Goal: Task Accomplishment & Management: Use online tool/utility

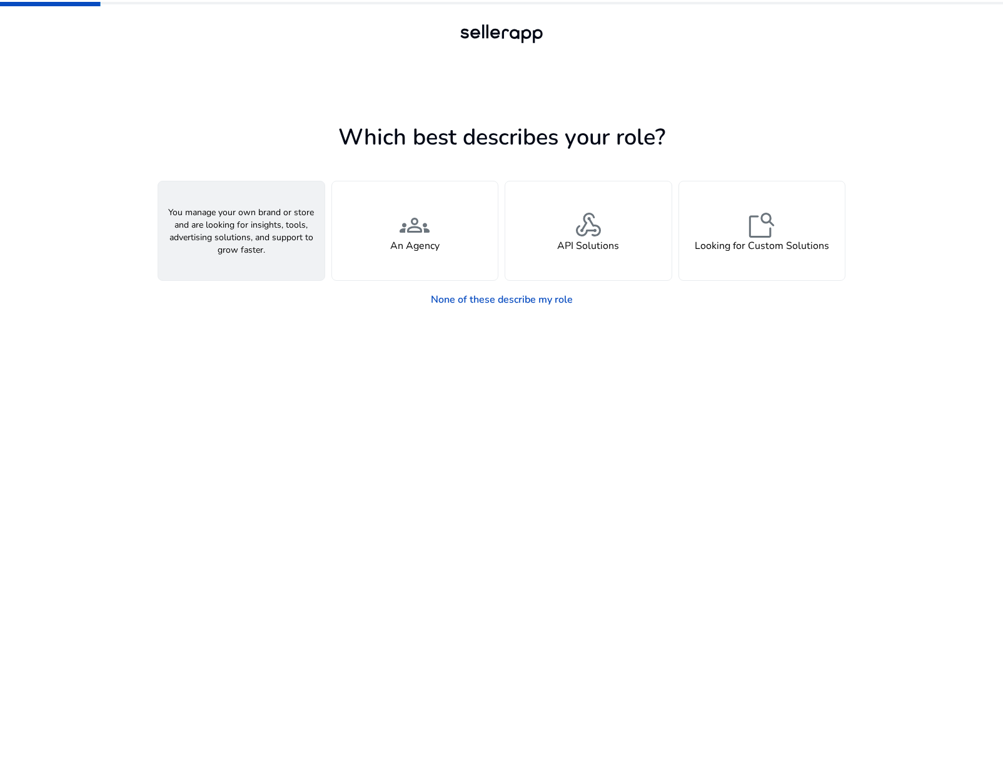
click at [243, 236] on span "person" at bounding box center [241, 225] width 30 height 30
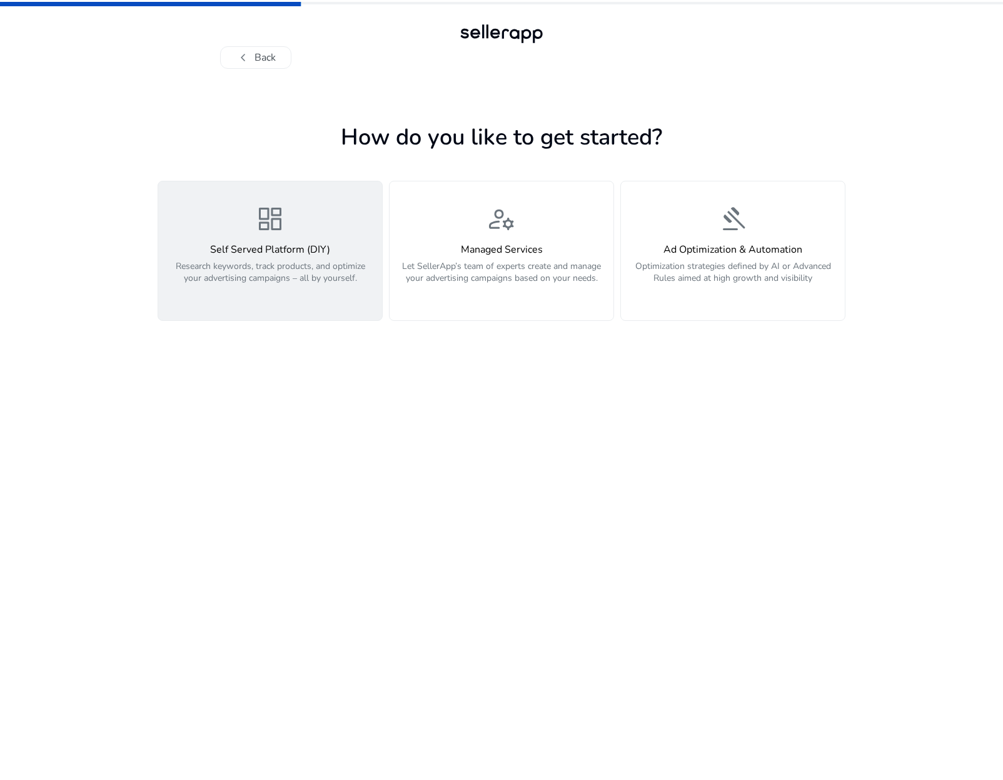
click at [265, 234] on span "dashboard" at bounding box center [270, 219] width 30 height 30
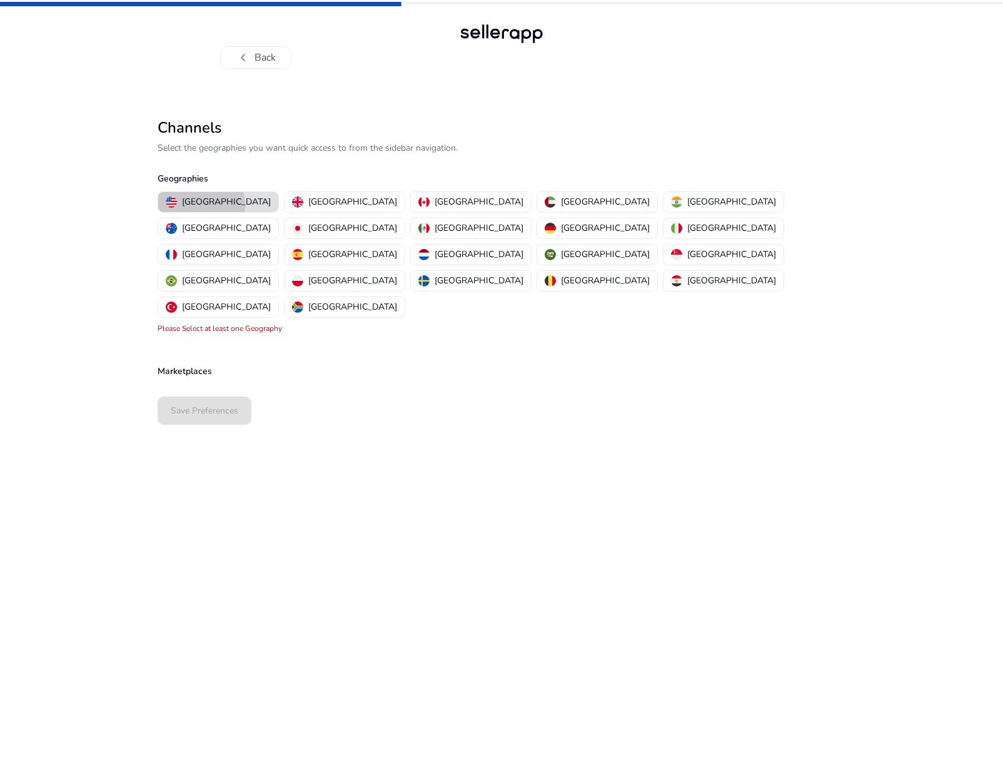
click at [196, 206] on p "[GEOGRAPHIC_DATA]" at bounding box center [226, 201] width 89 height 13
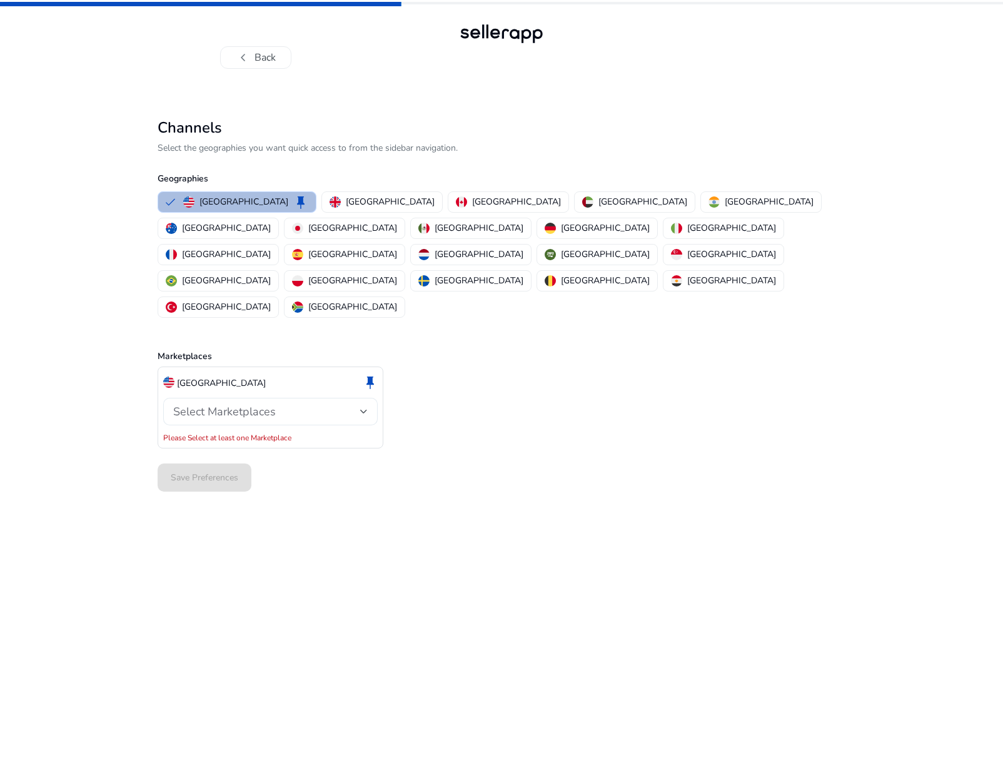
click at [345, 405] on div "Select Marketplaces" at bounding box center [266, 412] width 187 height 14
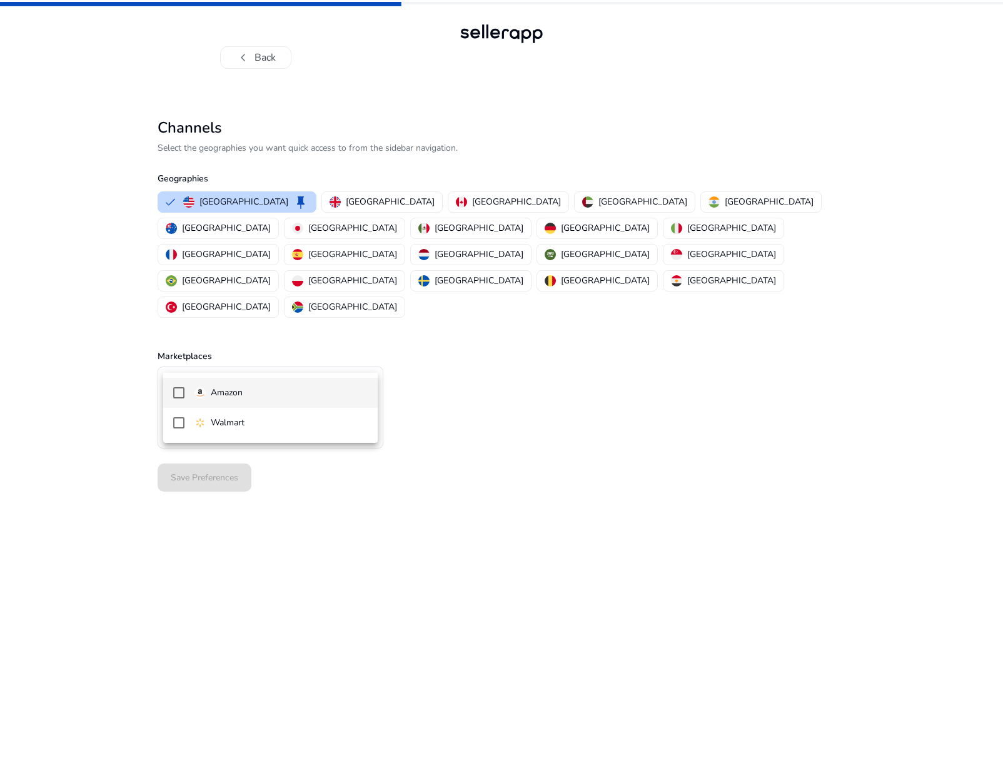
click at [309, 399] on span "Amazon" at bounding box center [281, 393] width 173 height 14
click at [514, 552] on div at bounding box center [501, 390] width 1003 height 780
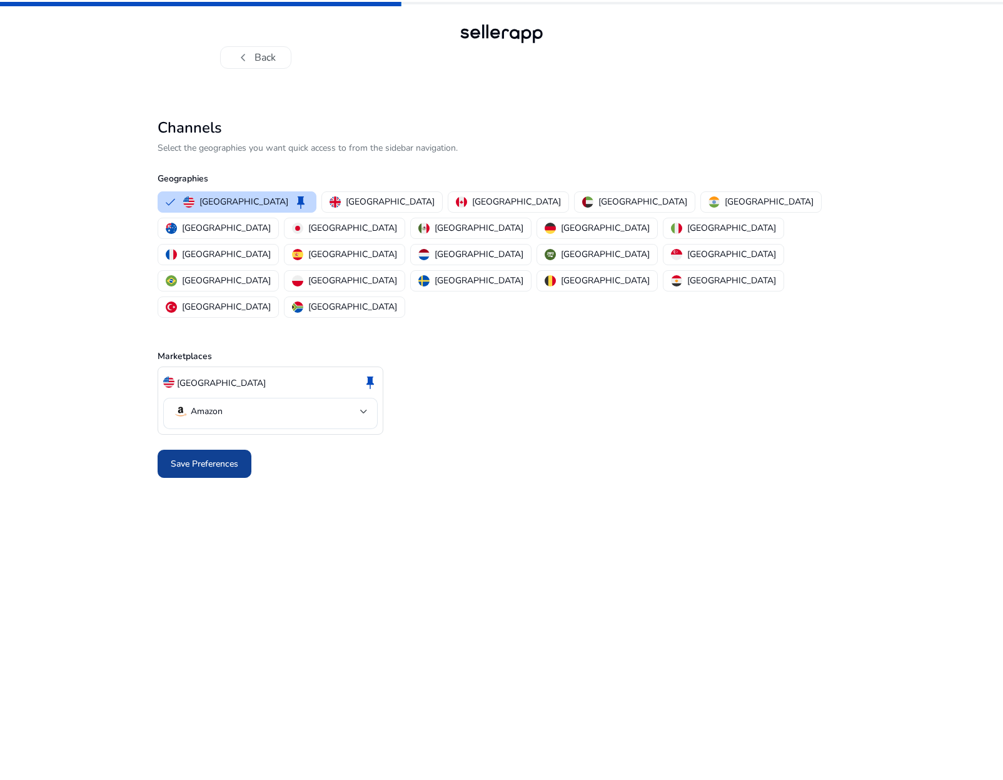
click at [216, 457] on span "Save Preferences" at bounding box center [205, 463] width 68 height 13
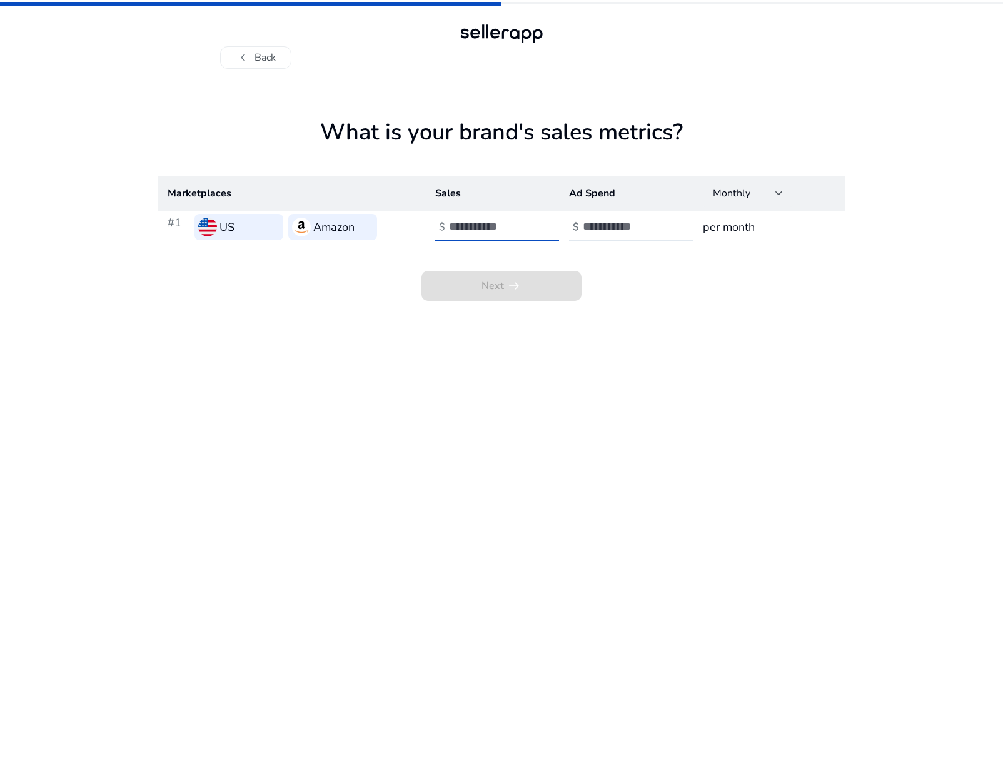
click at [480, 229] on input "number" at bounding box center [491, 227] width 84 height 14
type input "******"
click at [596, 229] on input "number" at bounding box center [625, 227] width 84 height 14
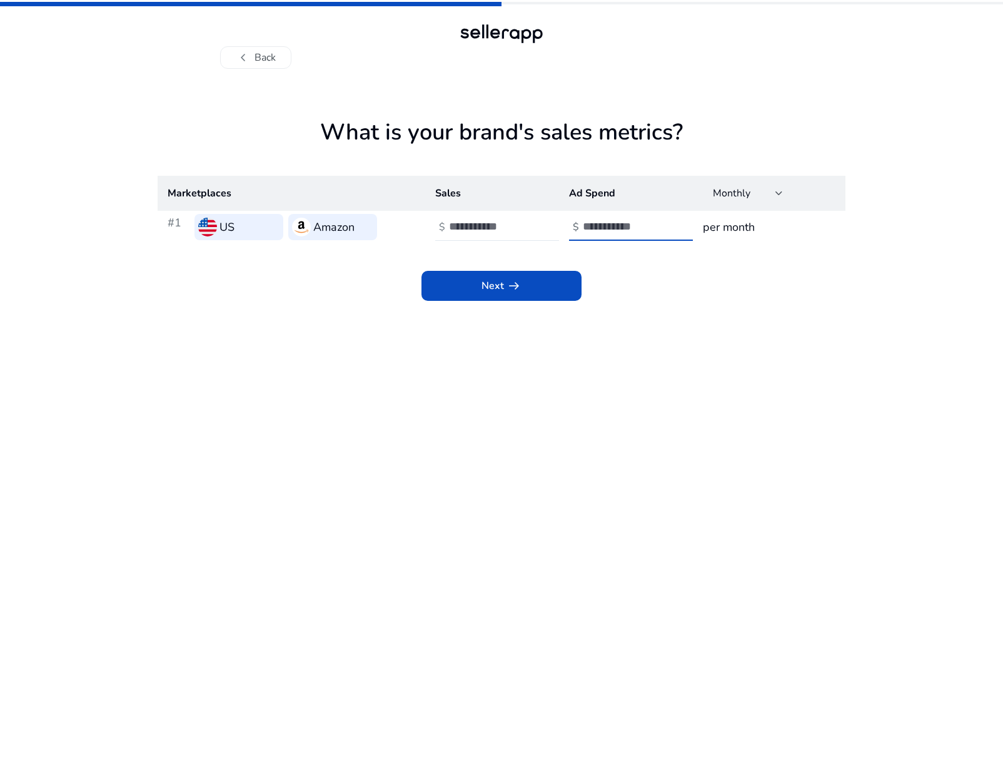
type input "*****"
click at [641, 339] on app-sales-metrics "What is your brand's sales metrics? Marketplaces Sales Ad Spend Monthly #1 US A…" at bounding box center [502, 449] width 688 height 661
click at [514, 295] on span at bounding box center [502, 286] width 160 height 30
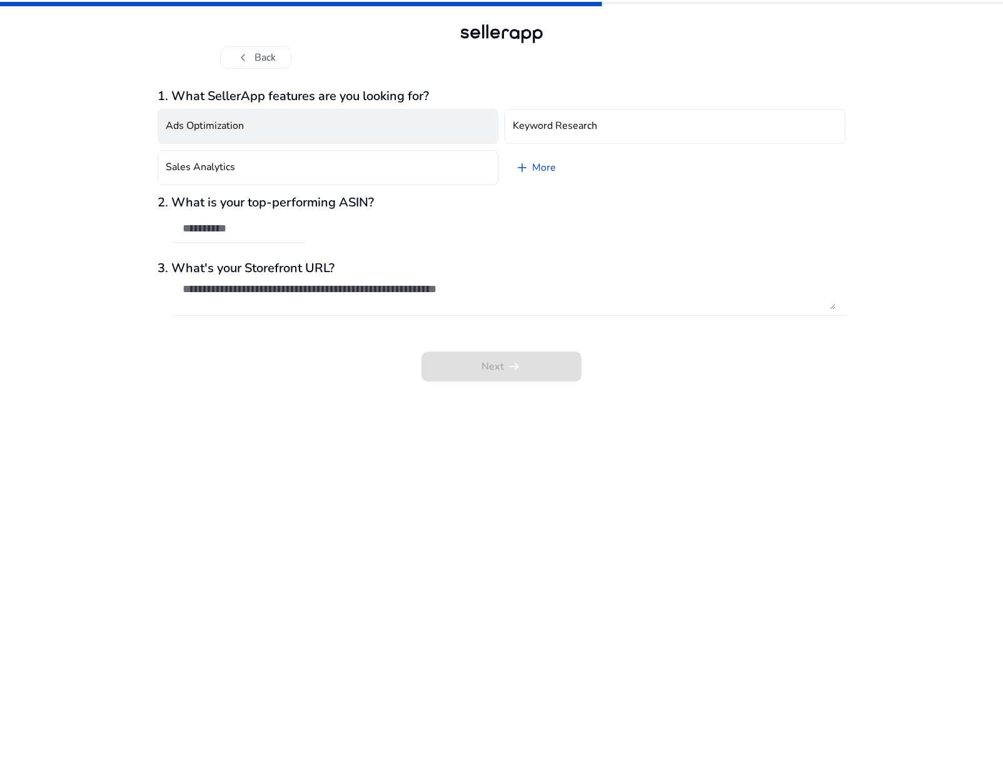
click at [318, 140] on button "Ads Optimization" at bounding box center [328, 126] width 341 height 35
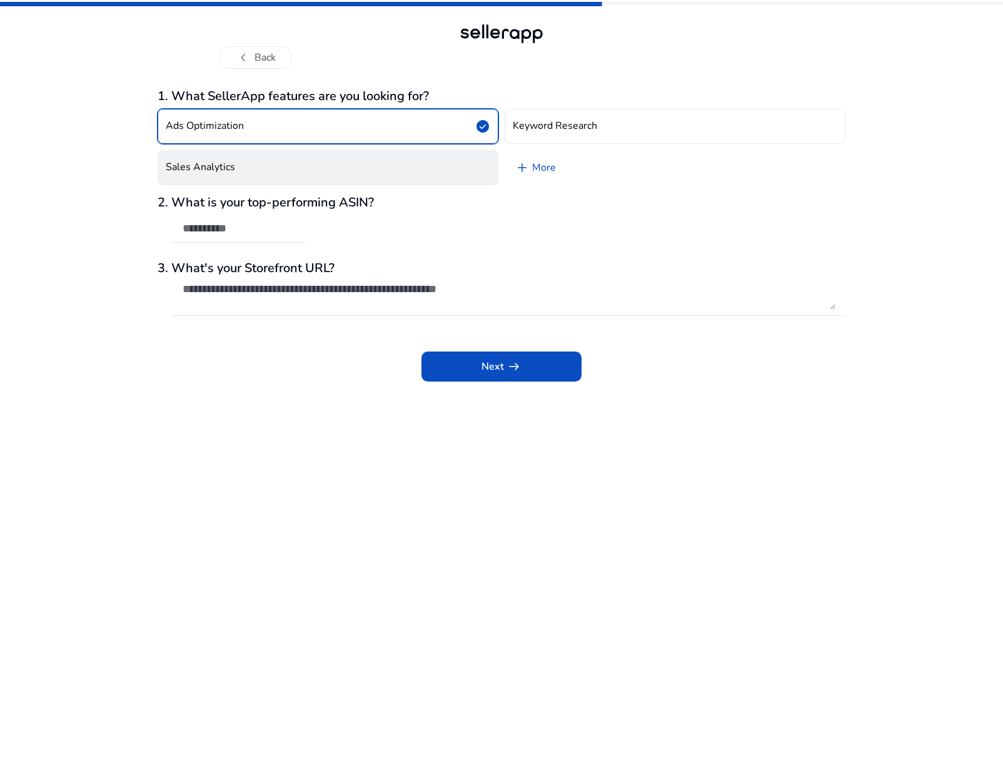
click at [245, 175] on button "Sales Analytics" at bounding box center [328, 167] width 341 height 35
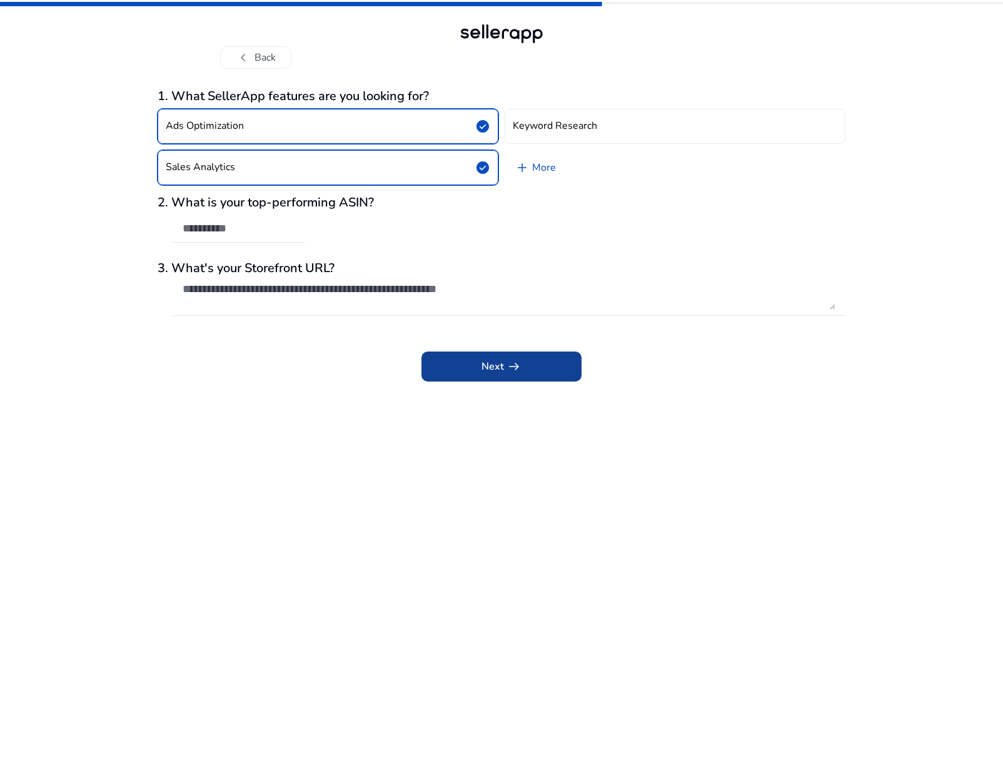
click at [526, 371] on span at bounding box center [502, 367] width 160 height 30
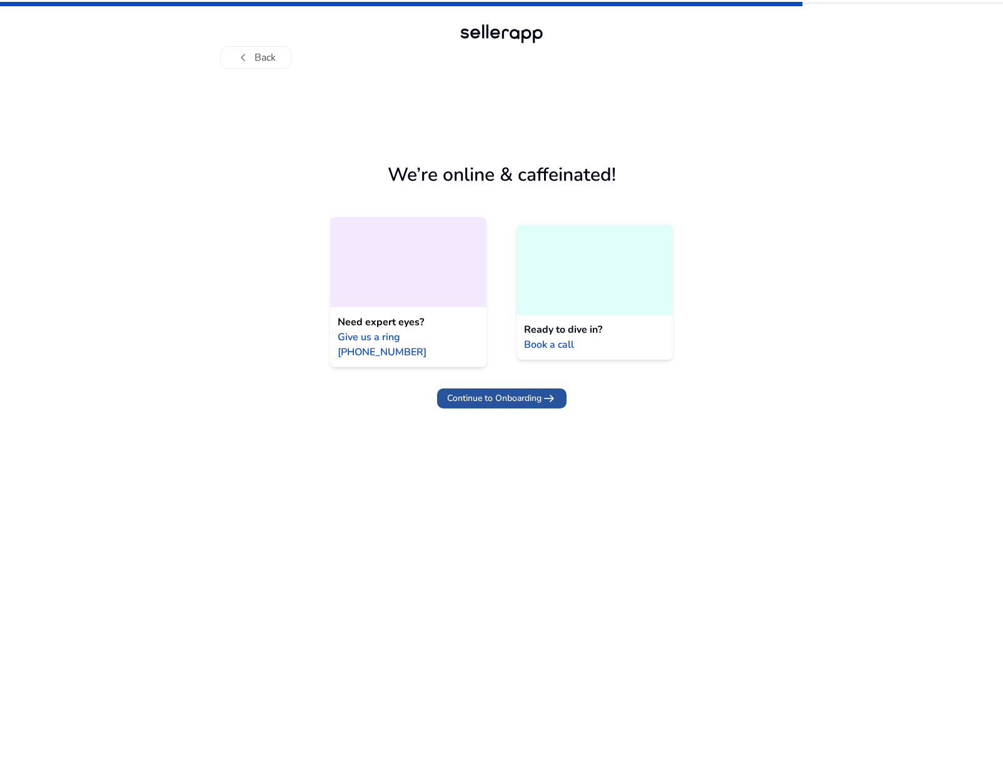
click at [484, 391] on span "Continue to Onboarding arrow_right_alt" at bounding box center [501, 398] width 109 height 15
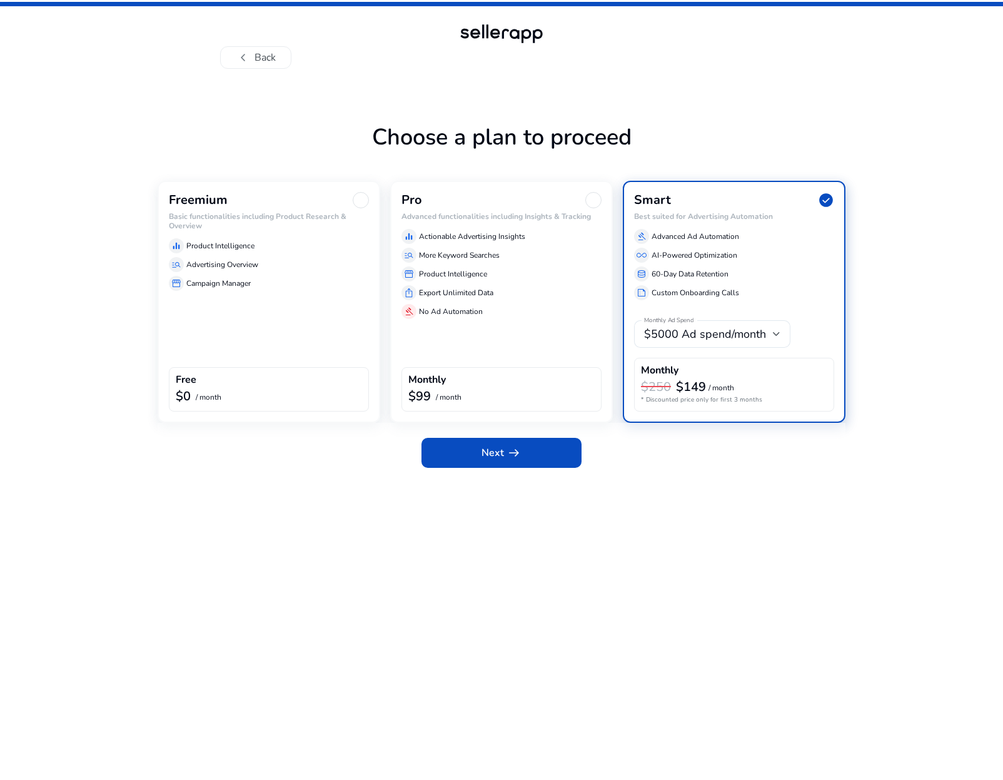
click at [226, 305] on div "Freemium Basic functionalities including Product Research & Overview equalizer …" at bounding box center [269, 302] width 223 height 242
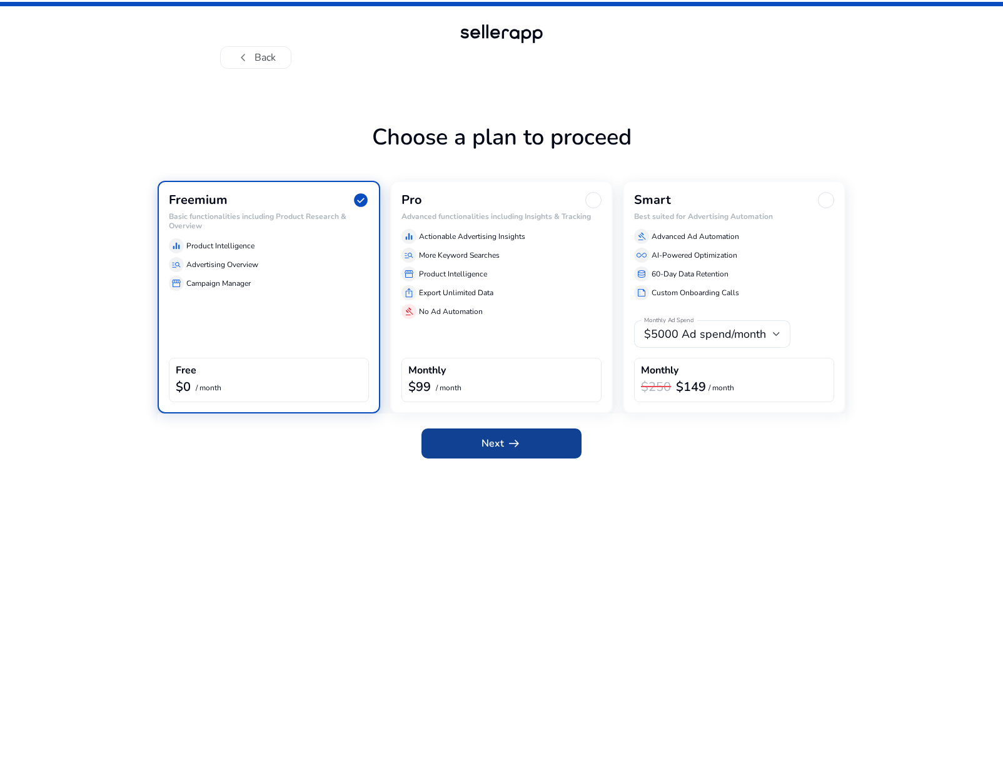
click at [474, 454] on span at bounding box center [502, 444] width 160 height 30
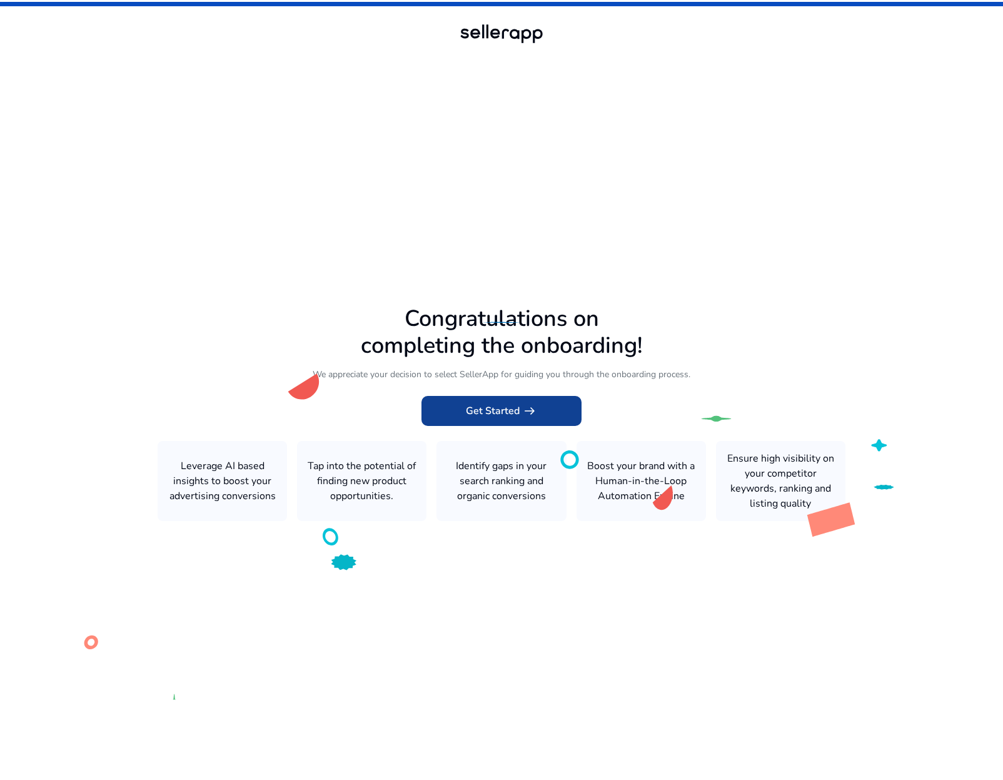
click at [487, 407] on span "Get Started arrow_right_alt" at bounding box center [501, 411] width 71 height 15
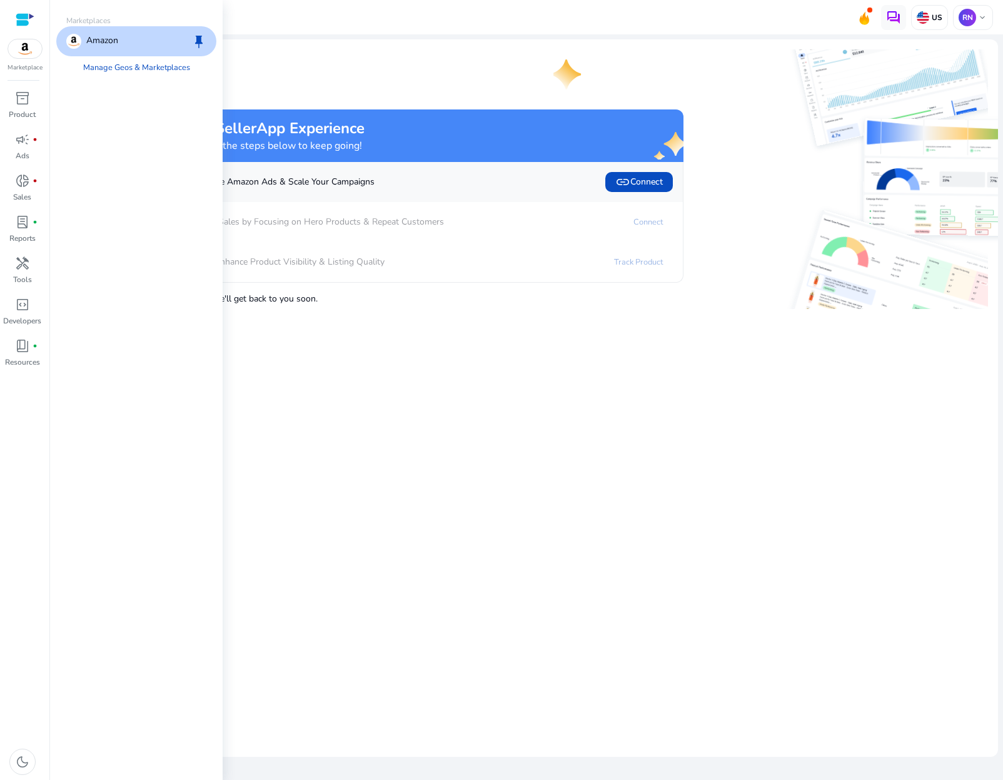
click at [31, 41] on img at bounding box center [25, 48] width 34 height 19
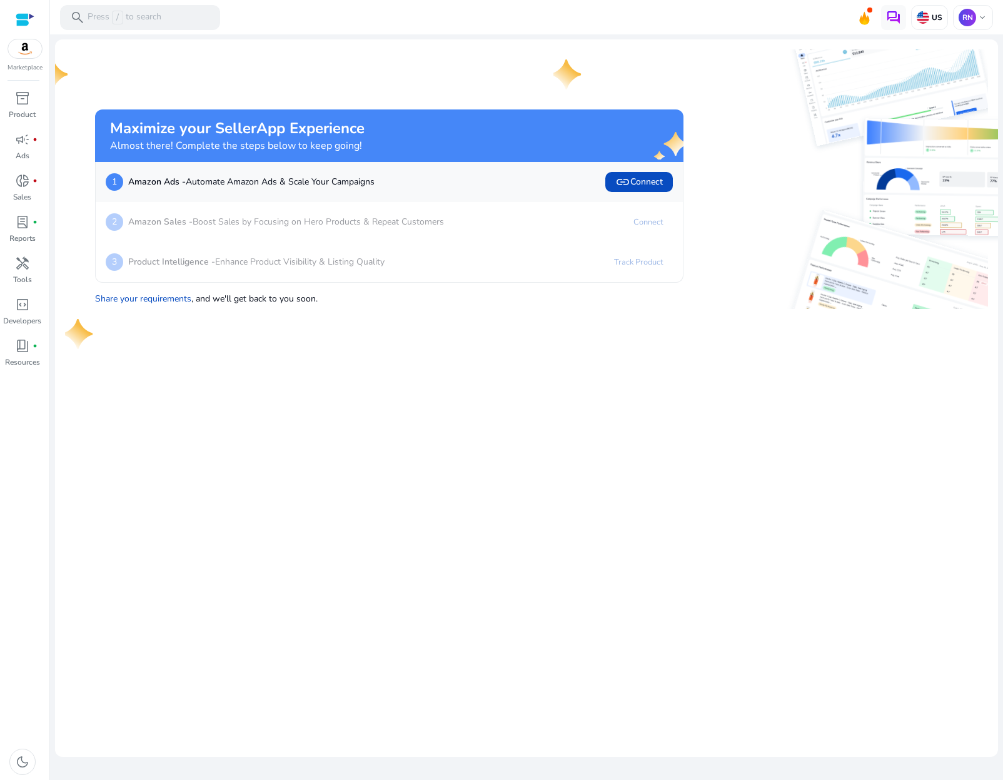
click at [26, 13] on div at bounding box center [25, 20] width 19 height 14
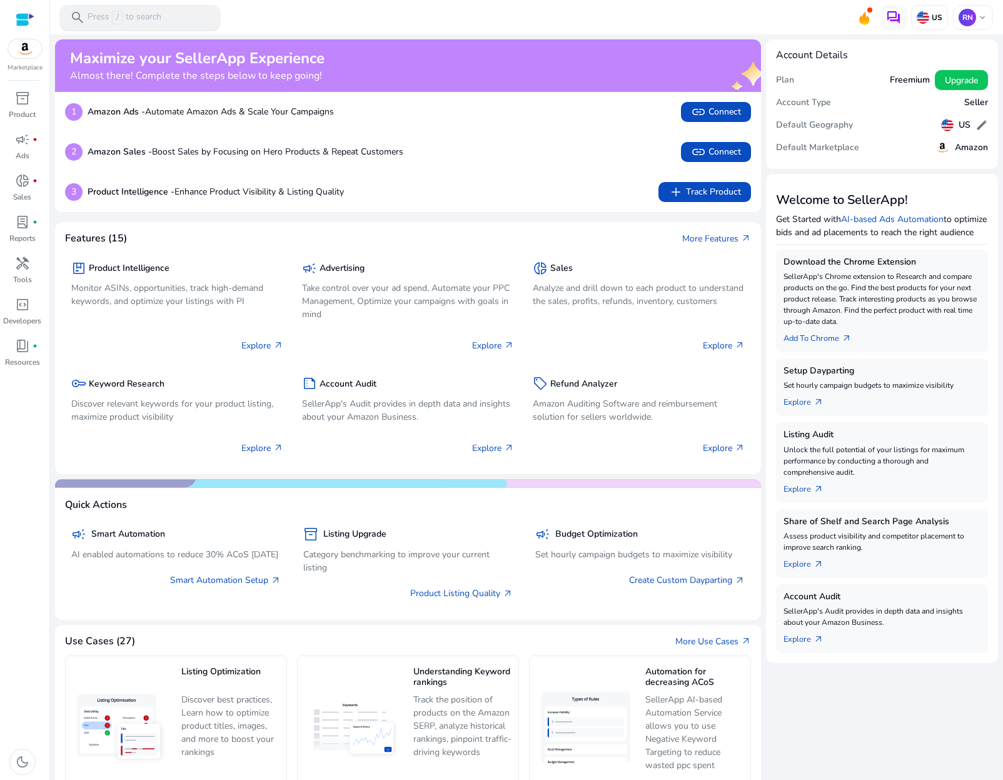
click at [172, 19] on div "search Press / to search" at bounding box center [140, 17] width 160 height 25
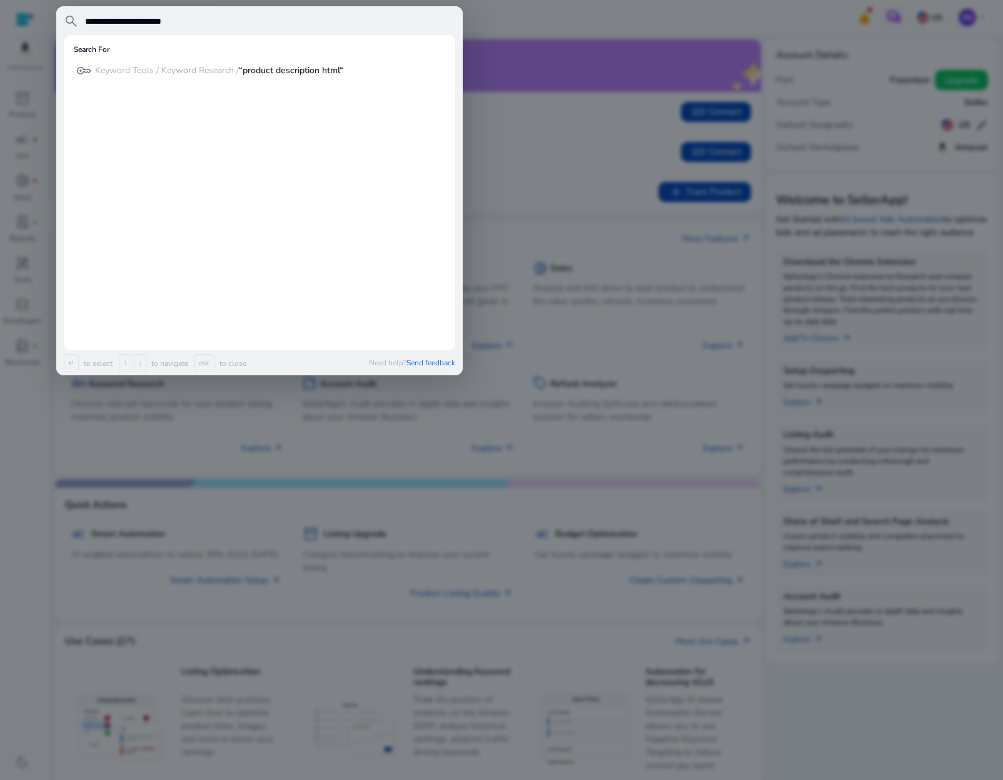
type input "**********"
click at [268, 71] on b "“product description html“" at bounding box center [291, 70] width 104 height 12
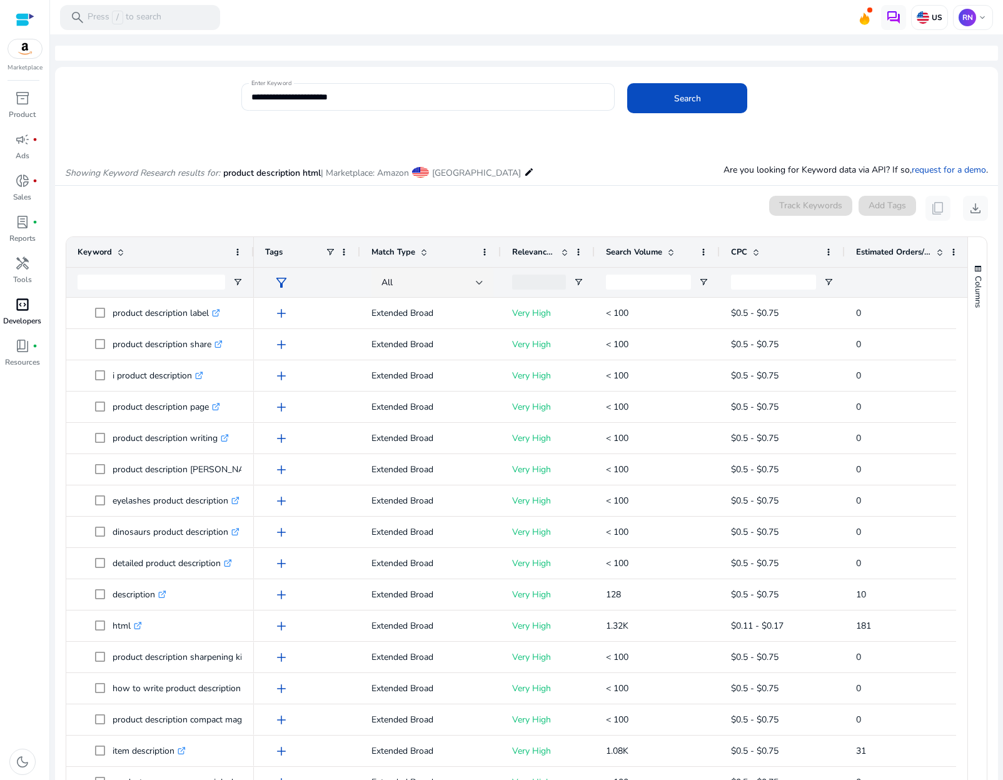
click at [23, 310] on span "code_blocks" at bounding box center [22, 304] width 15 height 15
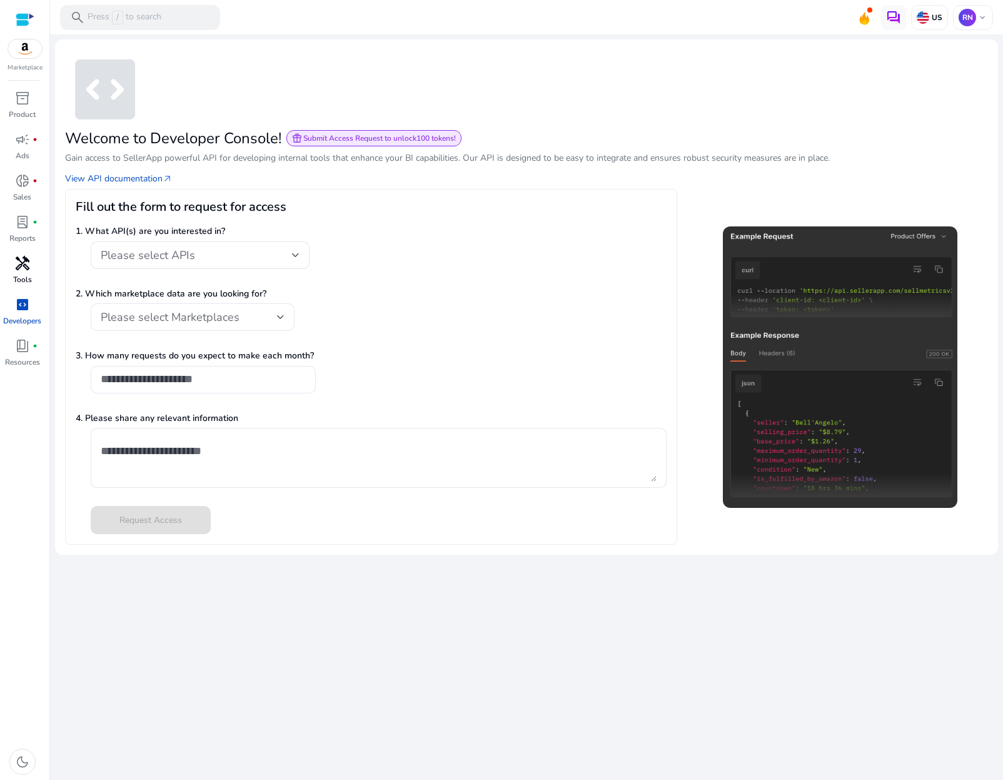
click at [38, 267] on div "handyman" at bounding box center [22, 263] width 35 height 20
